Goal: Transaction & Acquisition: Purchase product/service

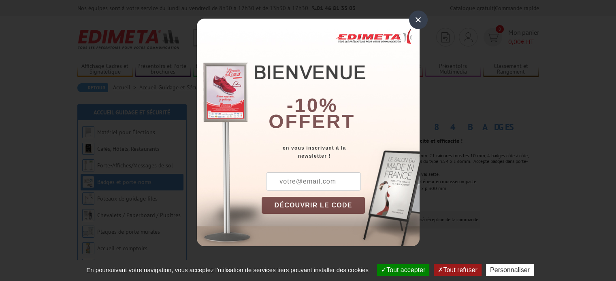
click at [415, 19] on div "×" at bounding box center [418, 20] width 19 height 19
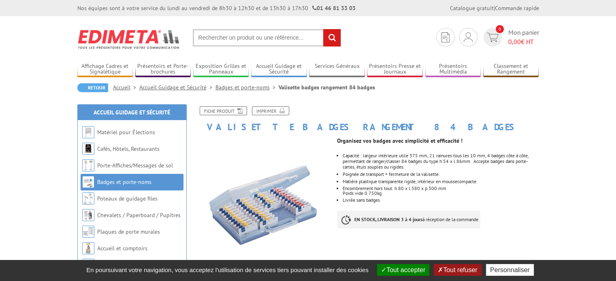
click at [400, 270] on button "Tout accepter" at bounding box center [403, 270] width 52 height 12
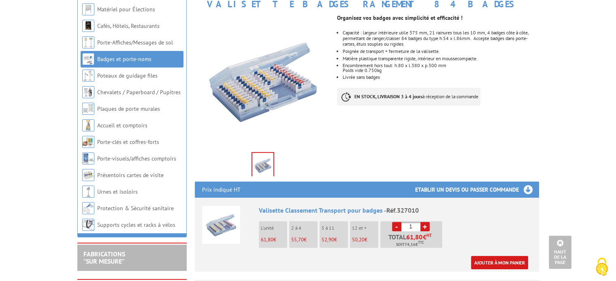
scroll to position [121, 0]
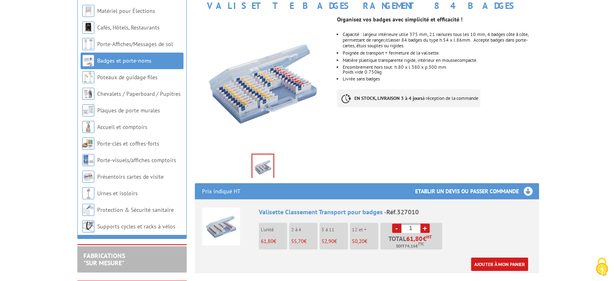
click at [271, 233] on li "L'unité 61,80 €" at bounding box center [273, 236] width 28 height 27
click at [302, 230] on p "2 à 4" at bounding box center [304, 230] width 26 height 6
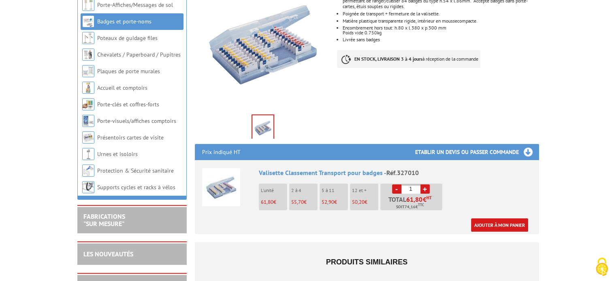
scroll to position [162, 0]
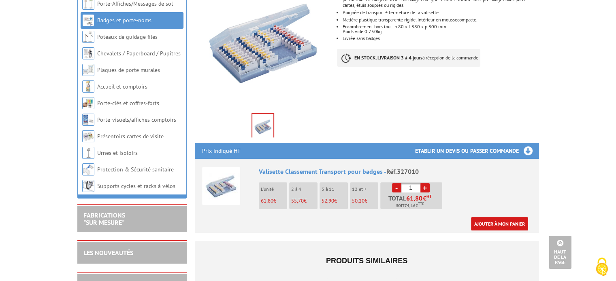
click at [306, 192] on p "2 à 4" at bounding box center [304, 190] width 26 height 6
click at [422, 187] on link "+" at bounding box center [424, 187] width 9 height 9
click at [427, 186] on link "+" at bounding box center [424, 187] width 9 height 9
click at [396, 187] on link "-" at bounding box center [396, 187] width 9 height 9
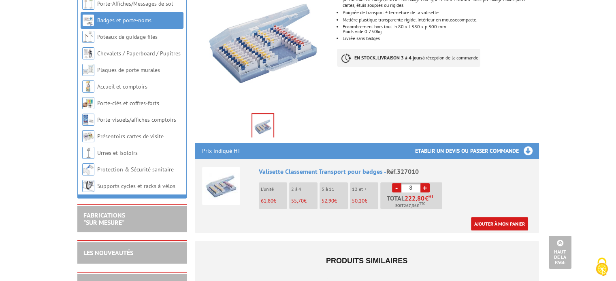
click at [396, 187] on link "-" at bounding box center [396, 187] width 9 height 9
type input "1"
click at [396, 187] on link "-" at bounding box center [396, 187] width 9 height 9
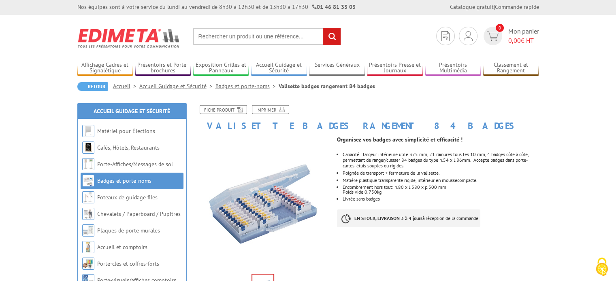
scroll to position [0, 0]
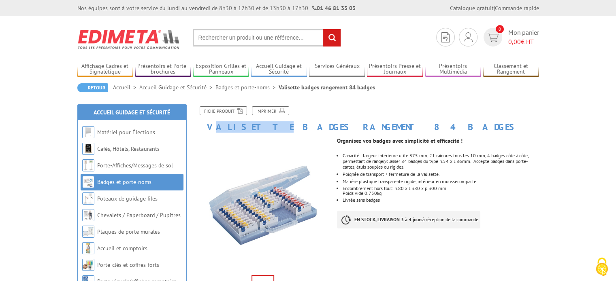
drag, startPoint x: 209, startPoint y: 125, endPoint x: 246, endPoint y: 130, distance: 37.6
click at [246, 130] on h1 "Valisette badges rangement 84 badges" at bounding box center [367, 120] width 356 height 26
copy h1 "[PERSON_NAME]"
click at [361, 118] on div "Fiche produit Imprimer" at bounding box center [367, 115] width 356 height 16
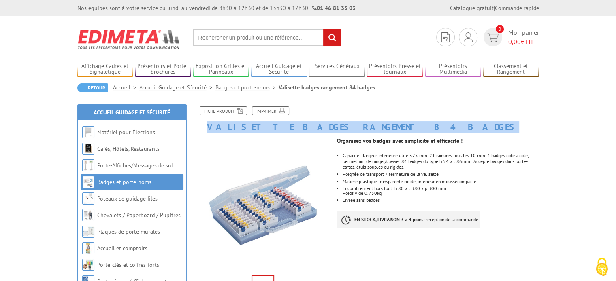
drag, startPoint x: 386, startPoint y: 126, endPoint x: 209, endPoint y: 126, distance: 177.0
click at [209, 126] on h1 "Valisette badges rangement 84 badges" at bounding box center [367, 120] width 356 height 26
copy h1 "Valisette badges rangement 84 badges"
